Goal: Transaction & Acquisition: Purchase product/service

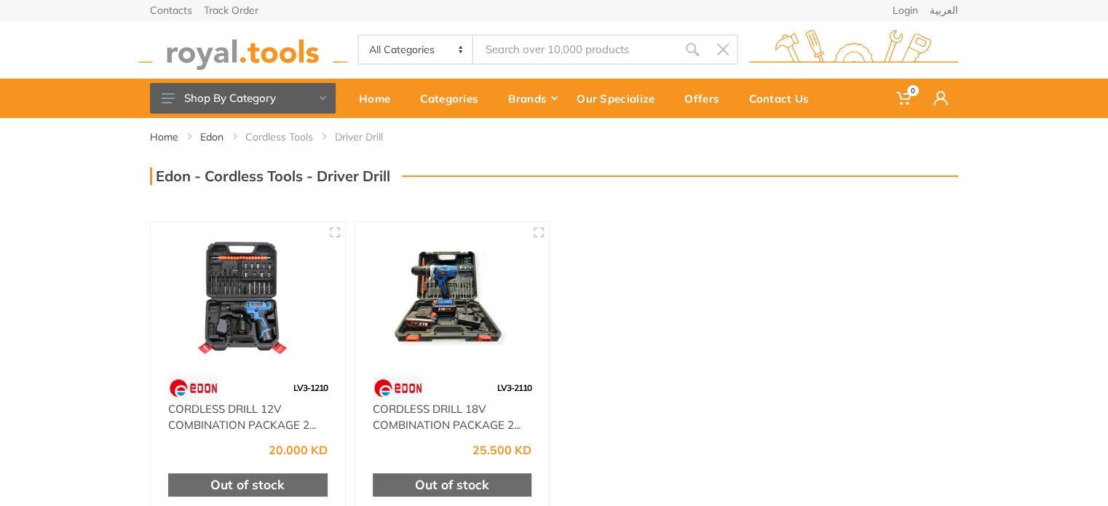
click at [300, 278] on img at bounding box center [248, 298] width 168 height 126
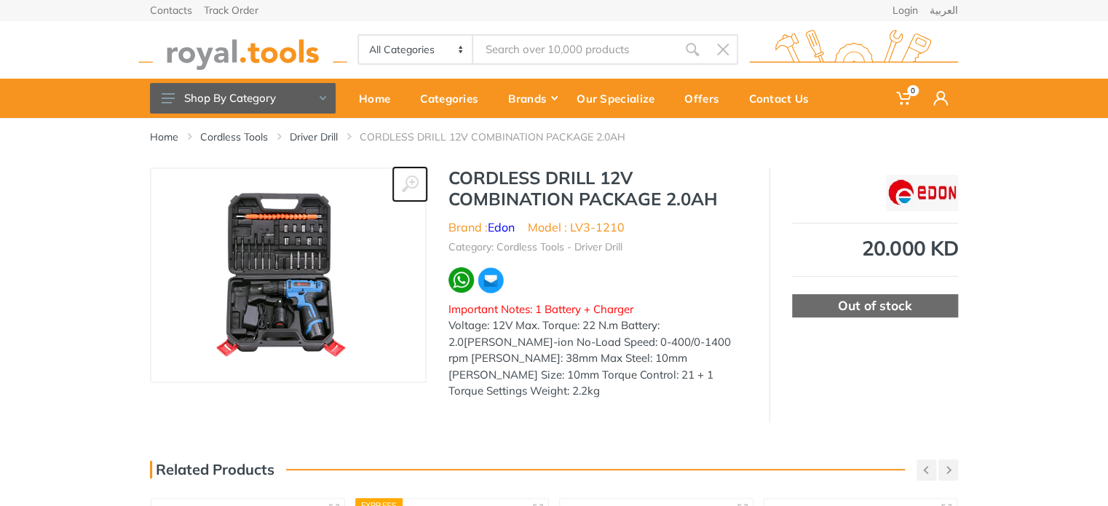
click at [405, 173] on button at bounding box center [409, 183] width 33 height 33
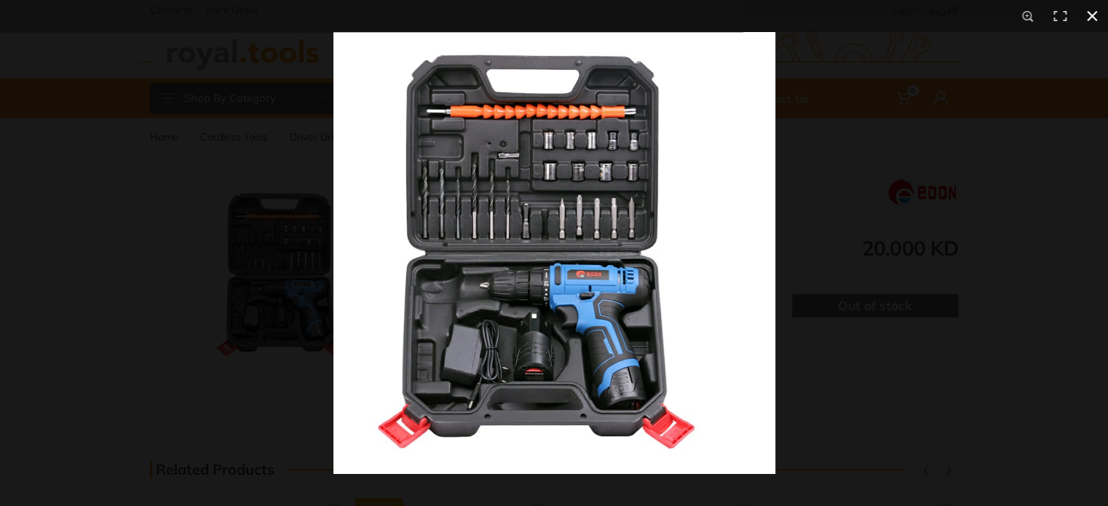
click at [867, 256] on div at bounding box center [887, 285] width 1108 height 506
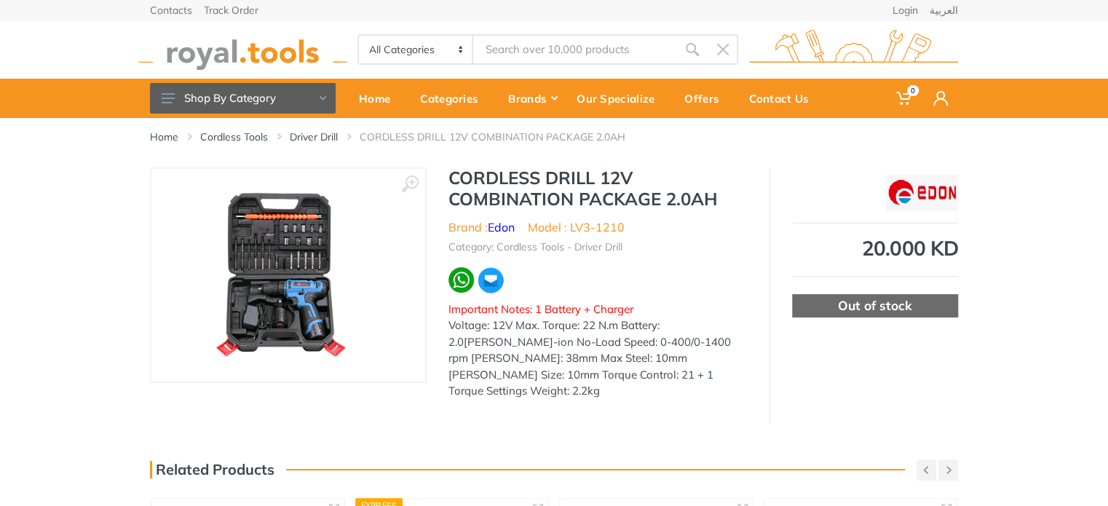
click at [305, 264] on img at bounding box center [288, 274] width 180 height 183
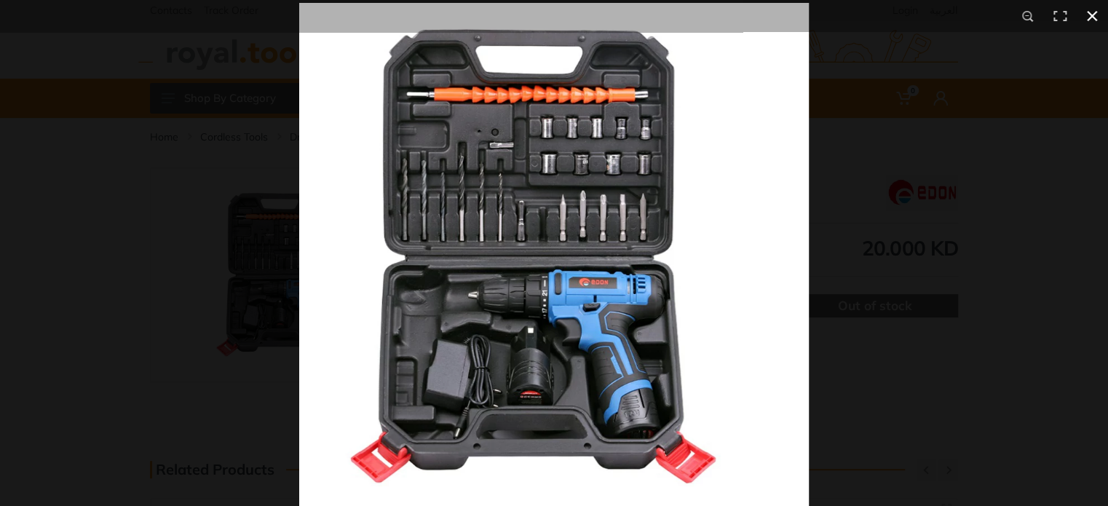
click at [974, 229] on div at bounding box center [853, 256] width 1108 height 506
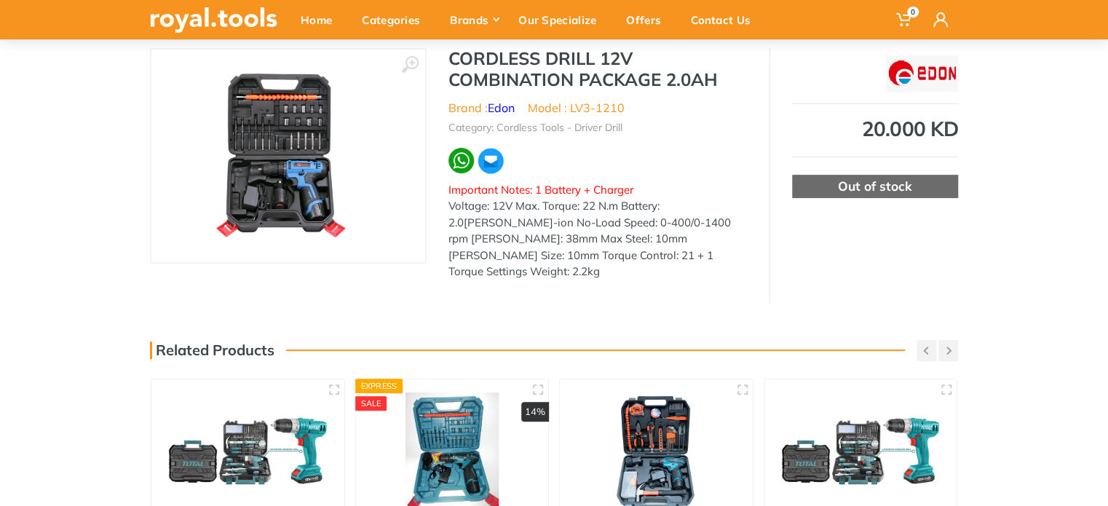
scroll to position [73, 0]
